Goal: Task Accomplishment & Management: Use online tool/utility

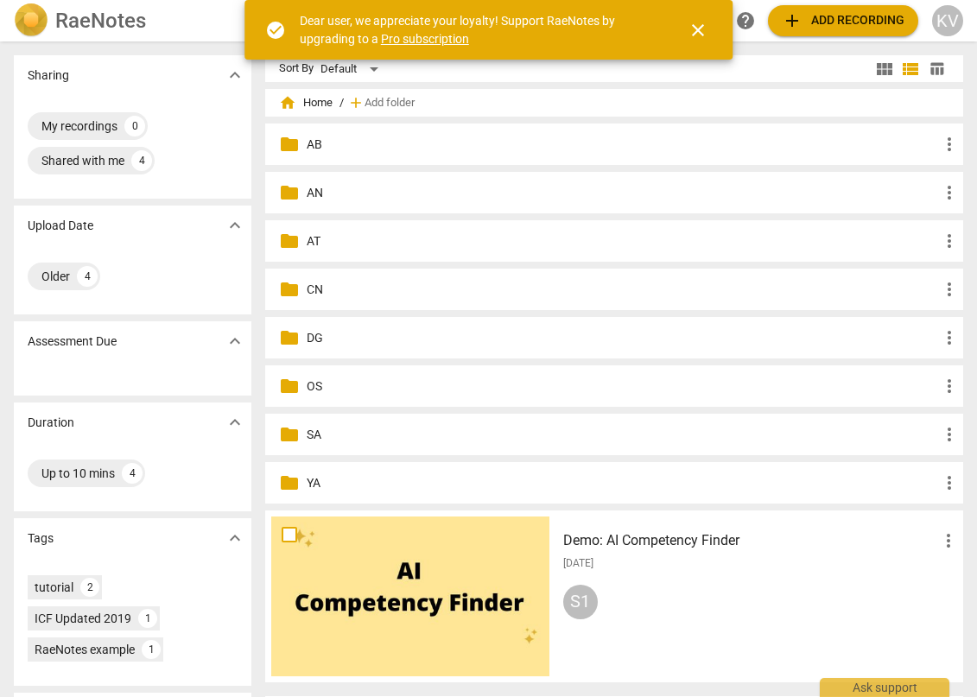
click at [308, 295] on p "CN" at bounding box center [623, 290] width 632 height 18
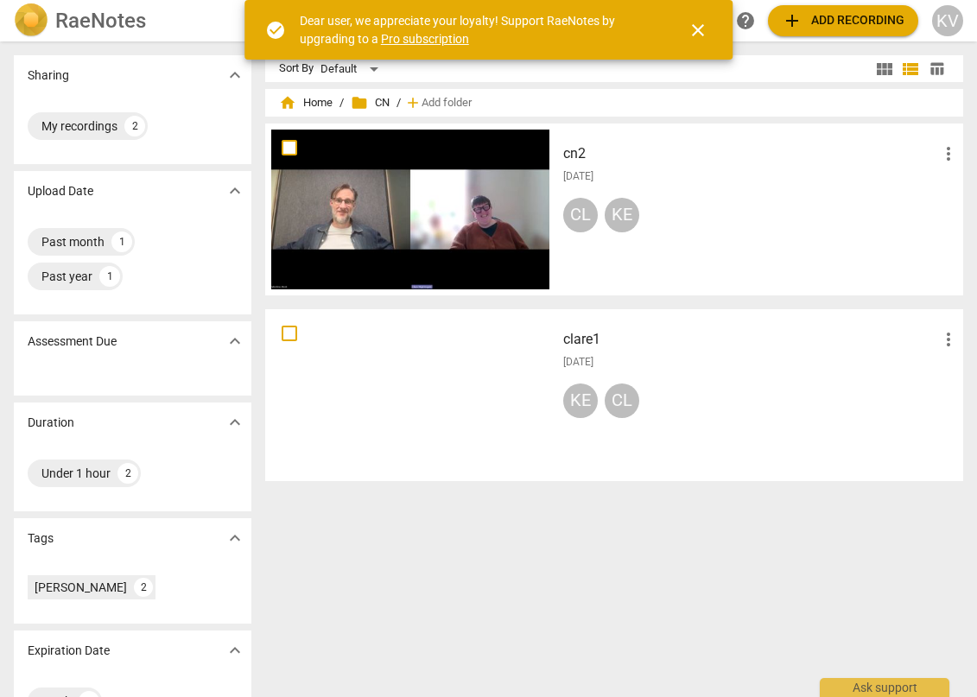
click at [807, 19] on span "add Add recording" at bounding box center [843, 20] width 123 height 21
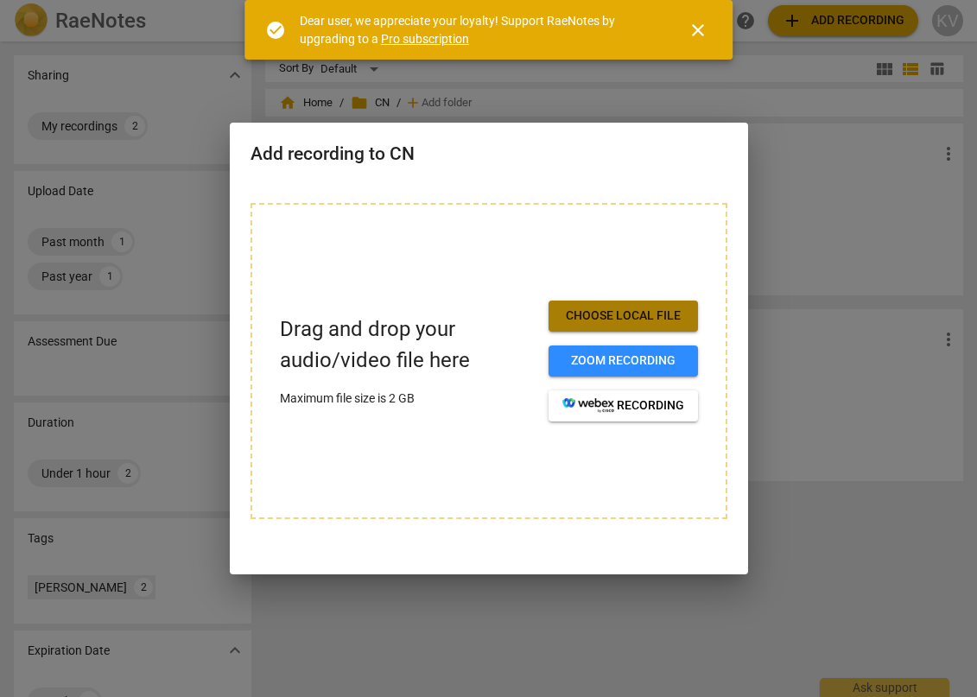
click at [612, 306] on button "Choose local file" at bounding box center [623, 316] width 149 height 31
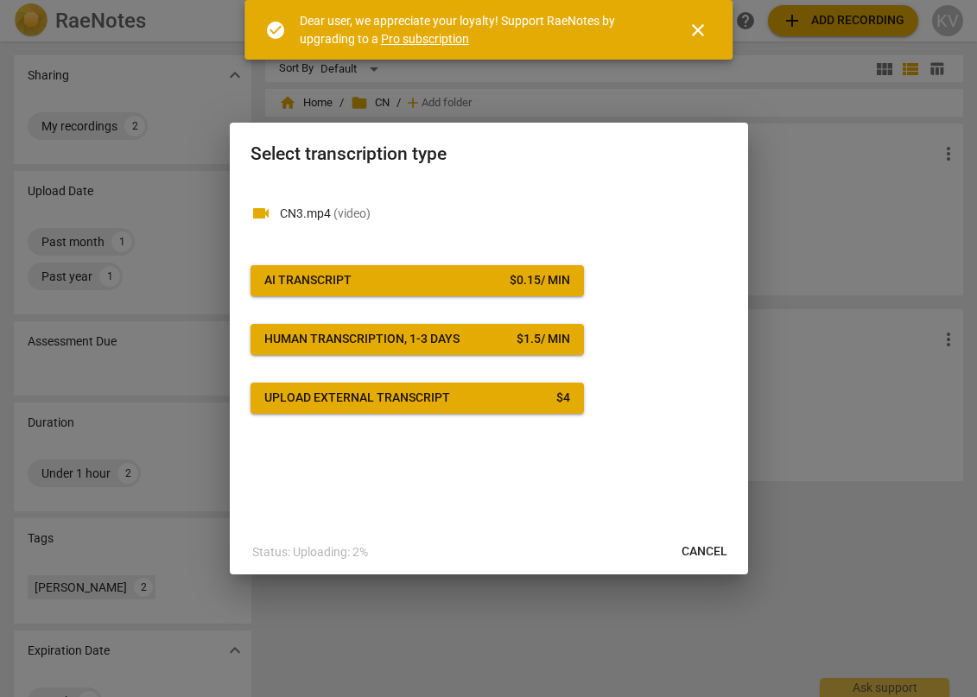
click at [455, 259] on div "videocam CN3.mp4 ( video ) AI Transcript $ 0.15 / min Human transcription, 1-3 …" at bounding box center [489, 298] width 477 height 232
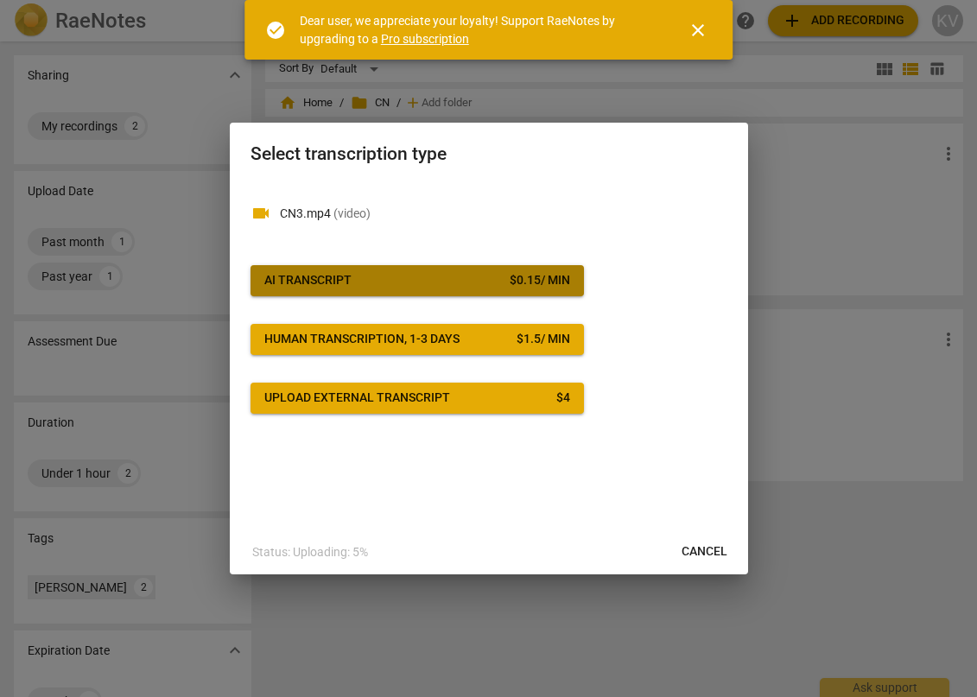
click at [446, 276] on span "AI Transcript $ 0.15 / min" at bounding box center [417, 280] width 306 height 17
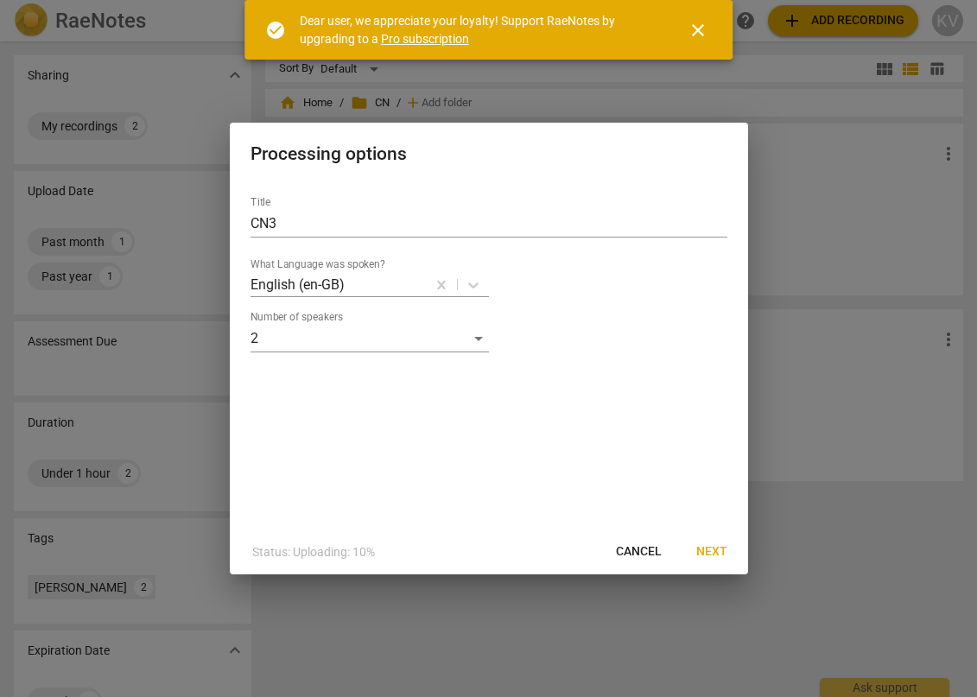
click at [717, 552] on span "Next" at bounding box center [711, 551] width 31 height 17
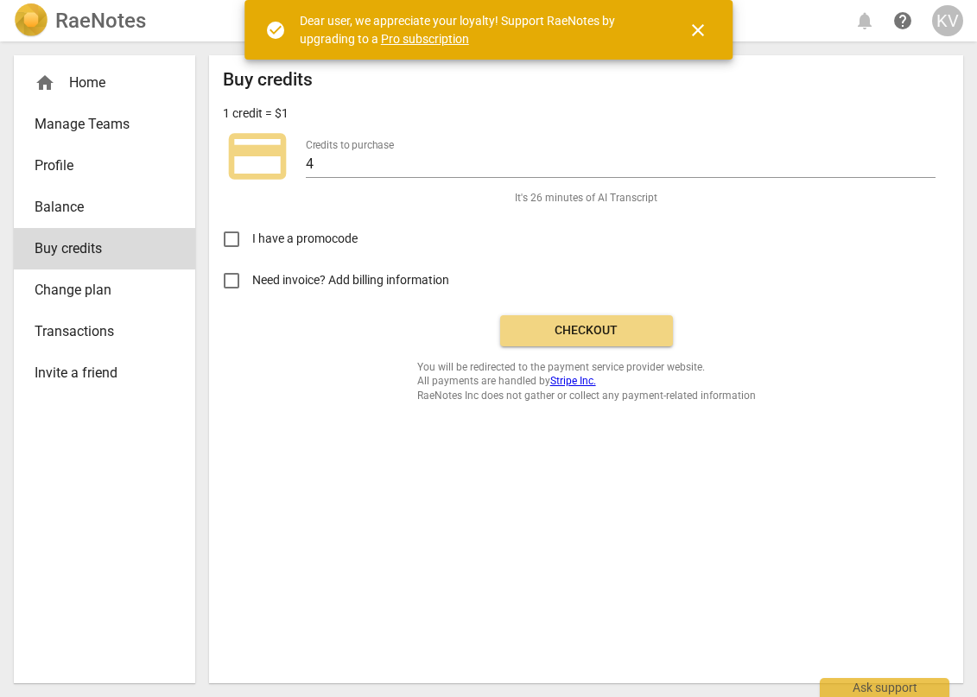
click at [606, 339] on span "Checkout" at bounding box center [586, 330] width 145 height 17
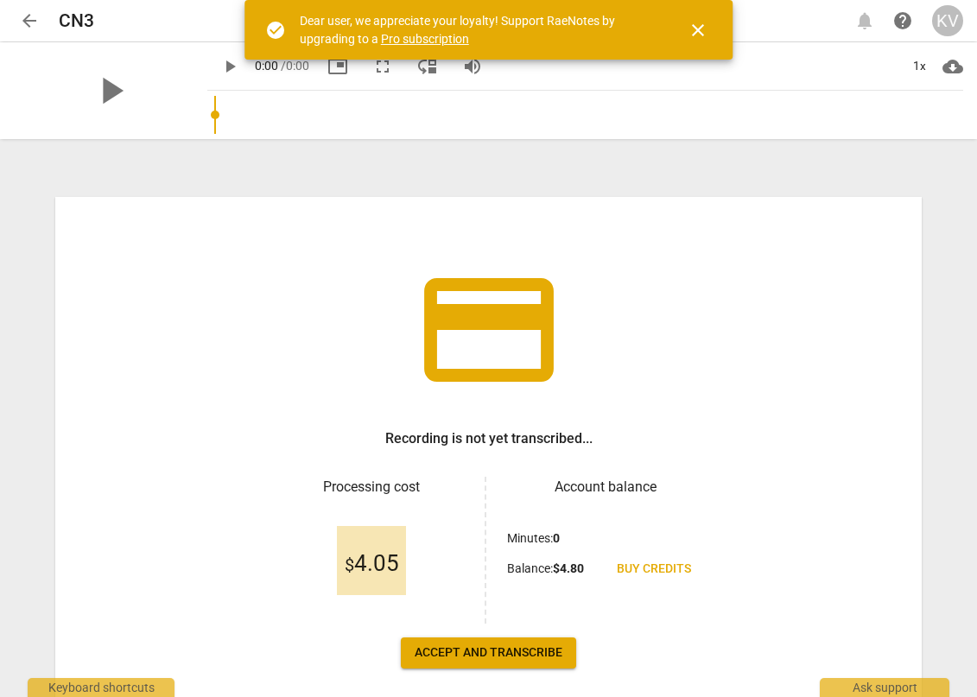
click at [464, 662] on button "Accept and transcribe" at bounding box center [488, 652] width 175 height 31
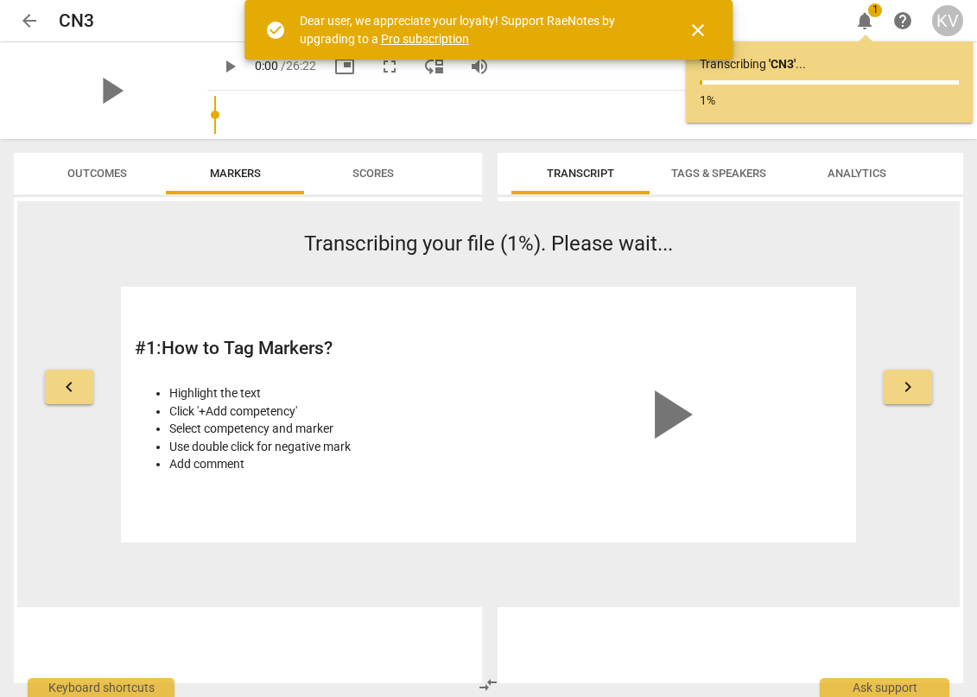
click at [699, 26] on span "close" at bounding box center [698, 30] width 21 height 21
